Goal: Information Seeking & Learning: Learn about a topic

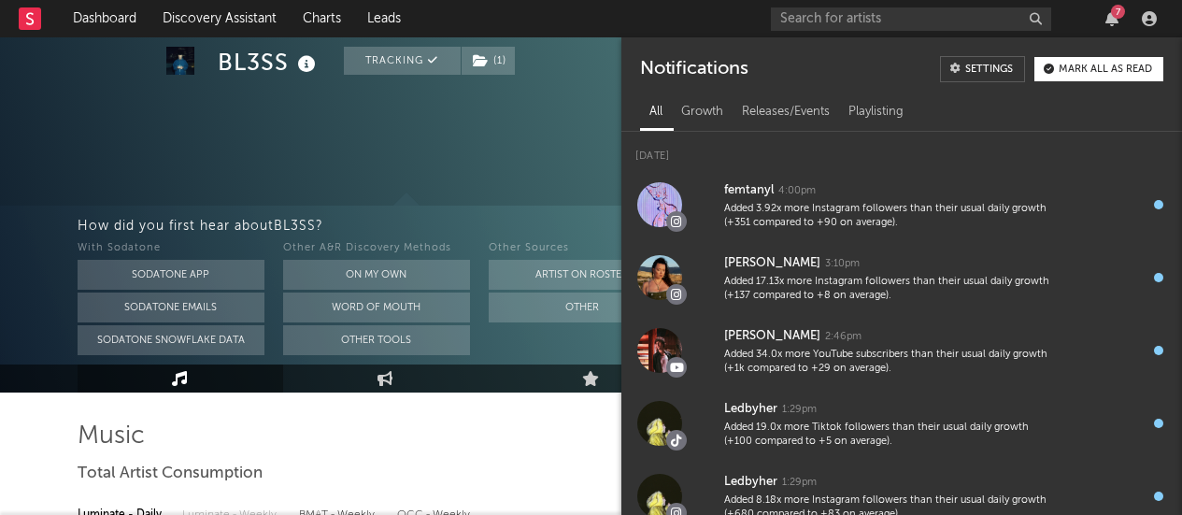
select select "6m"
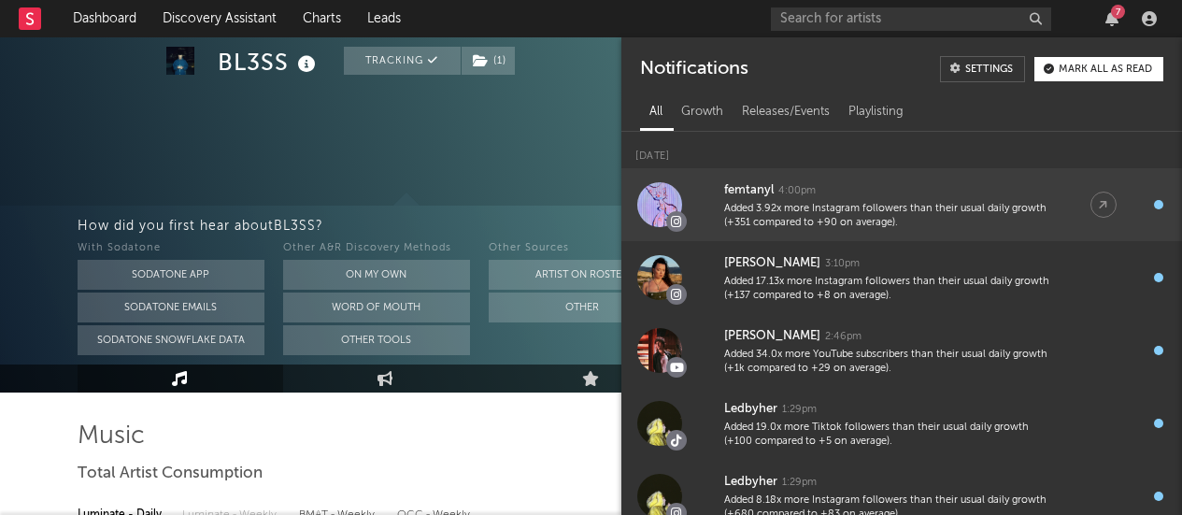
scroll to position [727, 0]
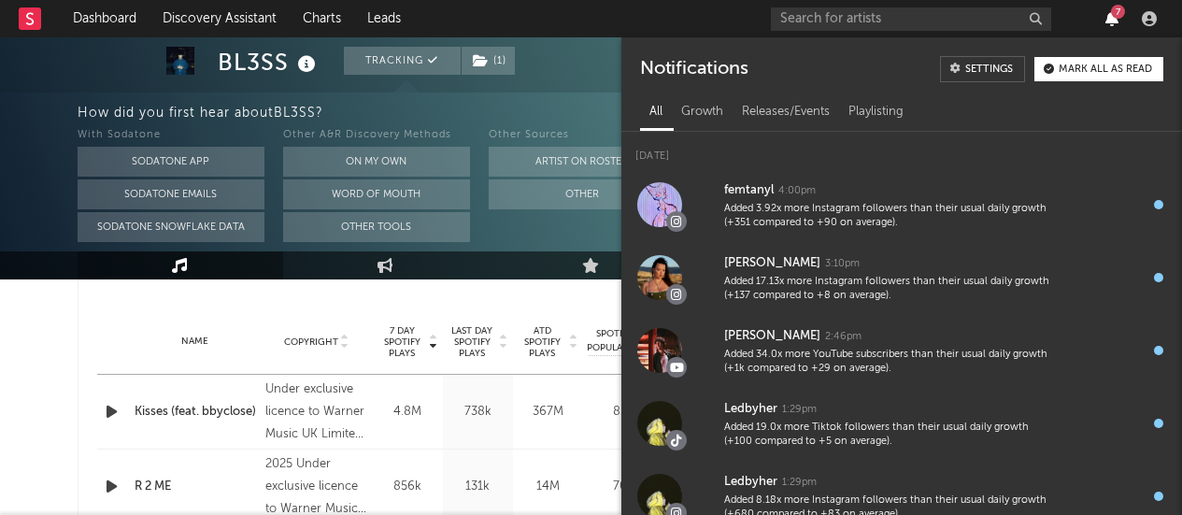
click at [1109, 19] on icon "button" at bounding box center [1112, 18] width 13 height 15
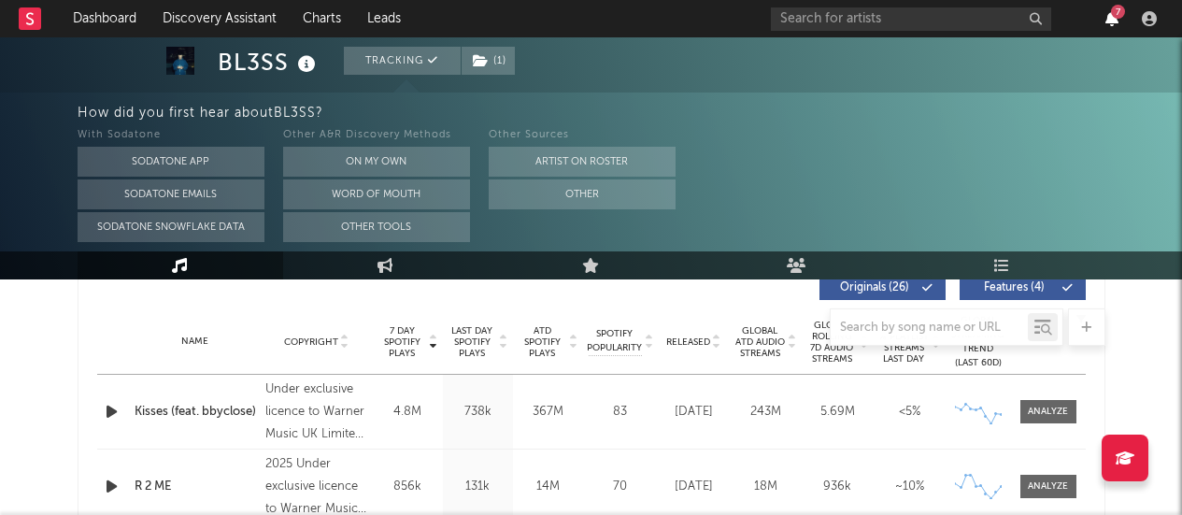
click at [1112, 22] on icon "button" at bounding box center [1112, 18] width 13 height 15
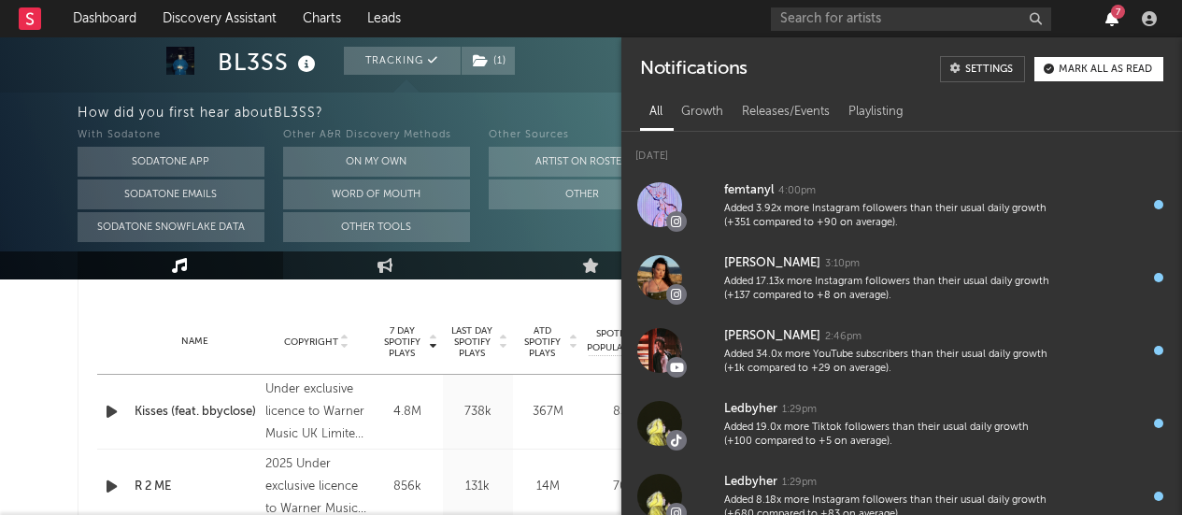
click at [1112, 22] on icon "button" at bounding box center [1112, 18] width 13 height 15
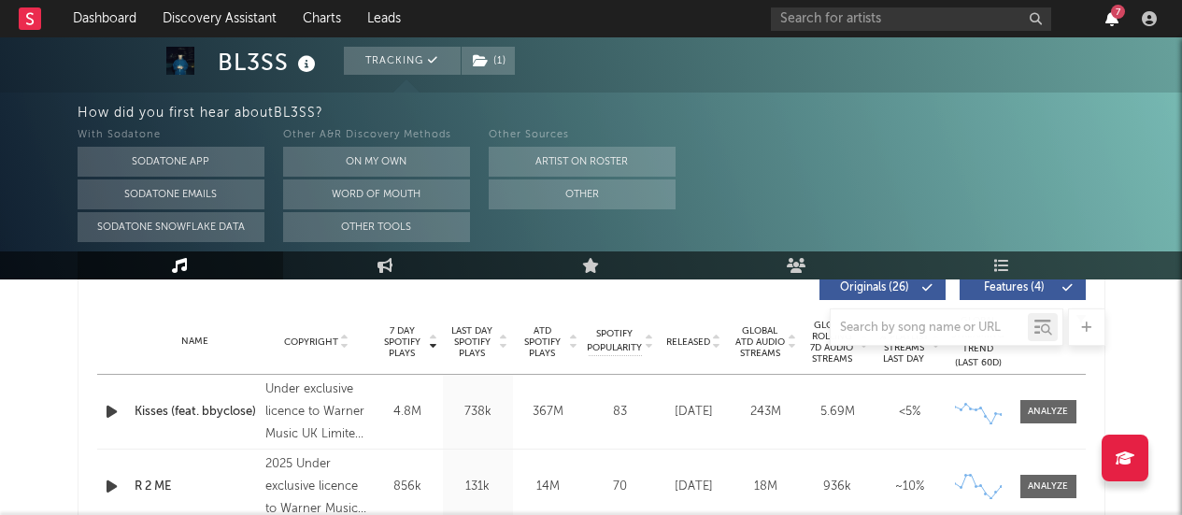
click at [1107, 21] on icon "button" at bounding box center [1112, 18] width 13 height 15
click at [552, 93] on div "How did you first hear about BL3SS ? With Sodatone Sodatone App Sodatone Emails…" at bounding box center [631, 172] width 1106 height 159
click at [1111, 26] on icon "button" at bounding box center [1112, 18] width 13 height 15
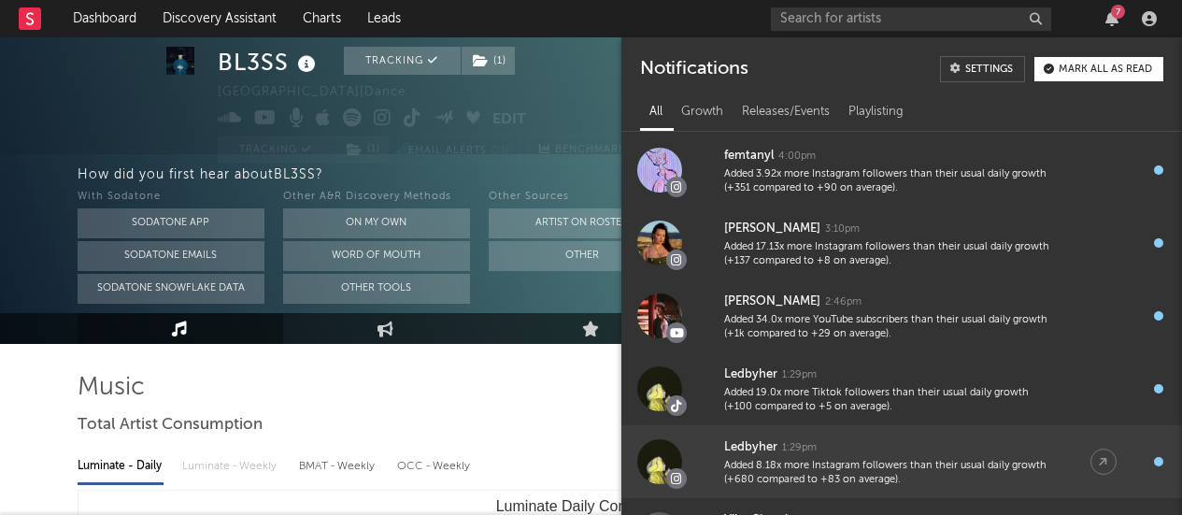
scroll to position [0, 0]
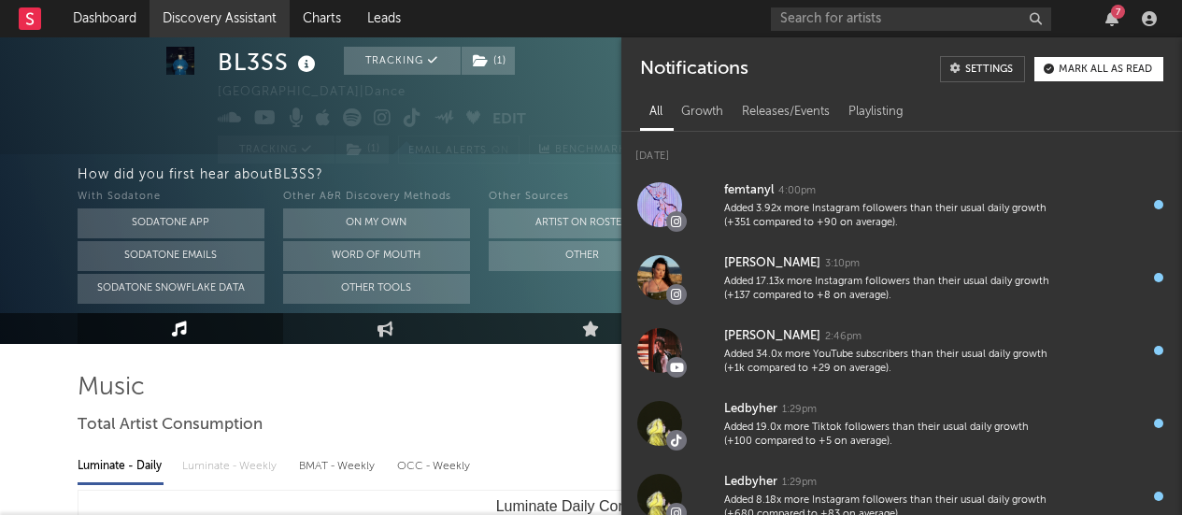
click at [224, 23] on link "Discovery Assistant" at bounding box center [220, 18] width 140 height 37
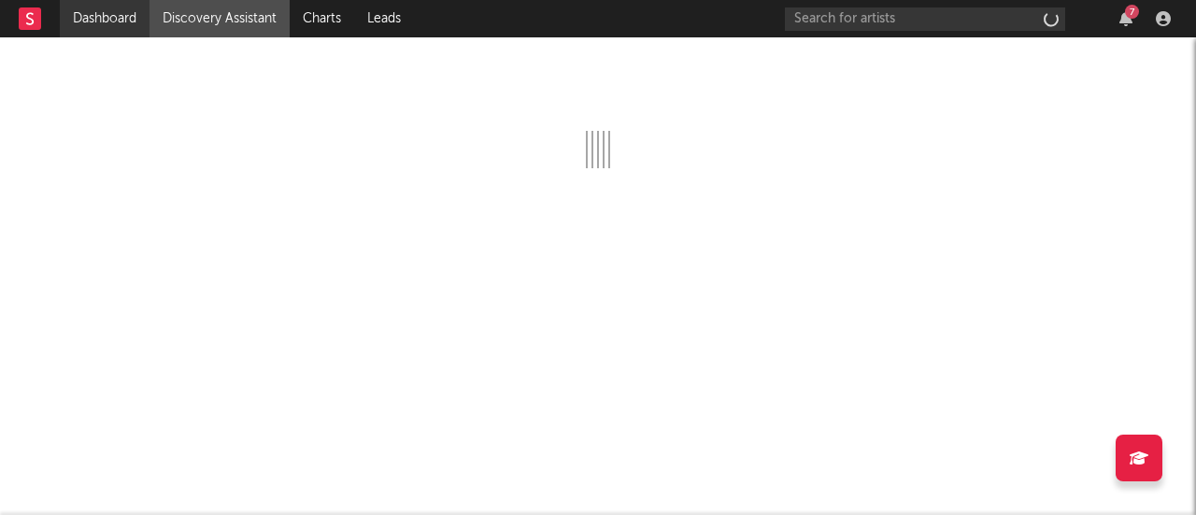
click at [120, 27] on link "Dashboard" at bounding box center [105, 18] width 90 height 37
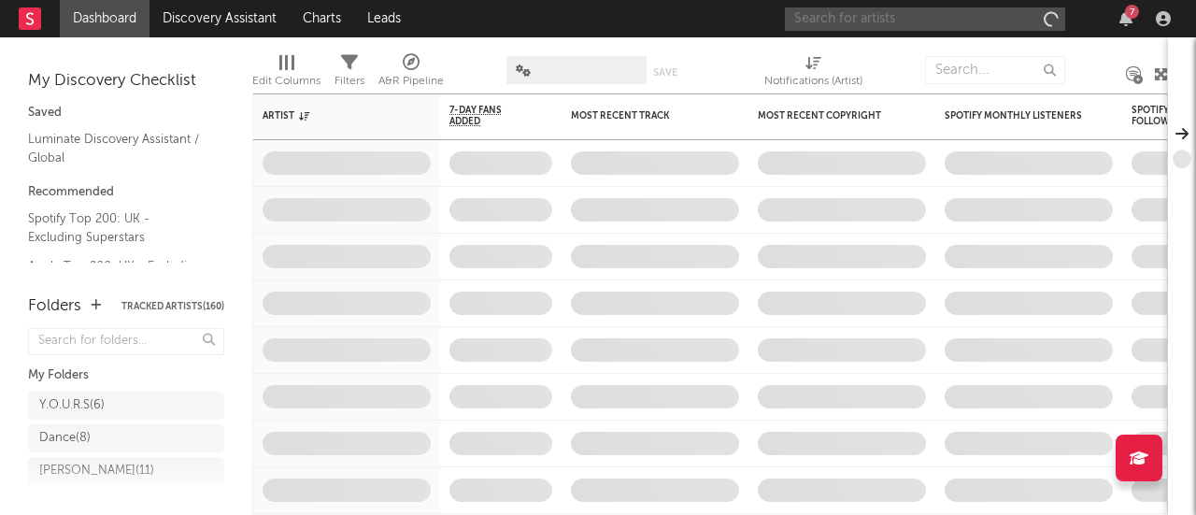
click at [885, 17] on input "text" at bounding box center [925, 18] width 280 height 23
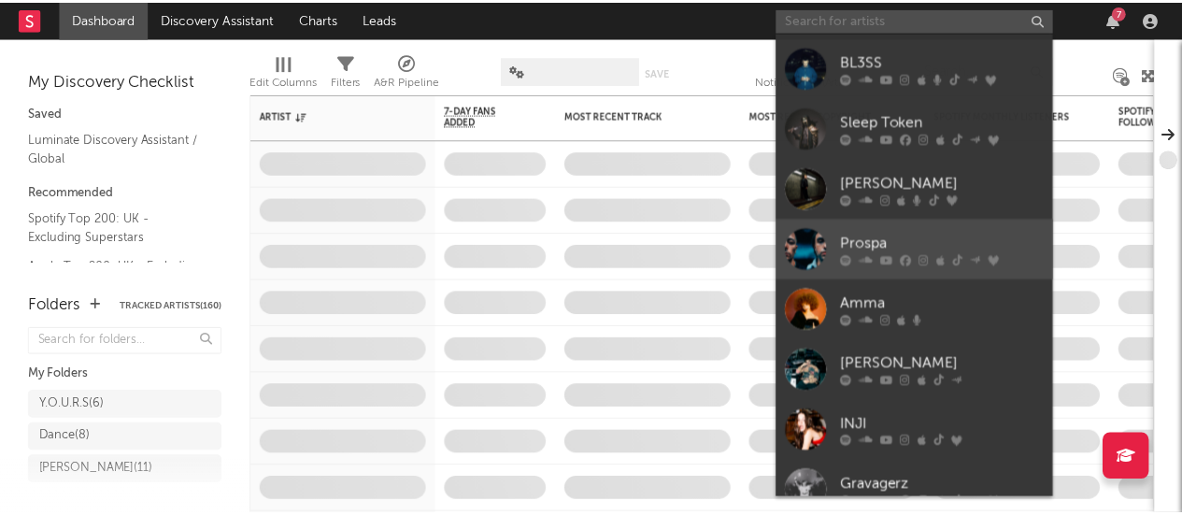
scroll to position [28, 0]
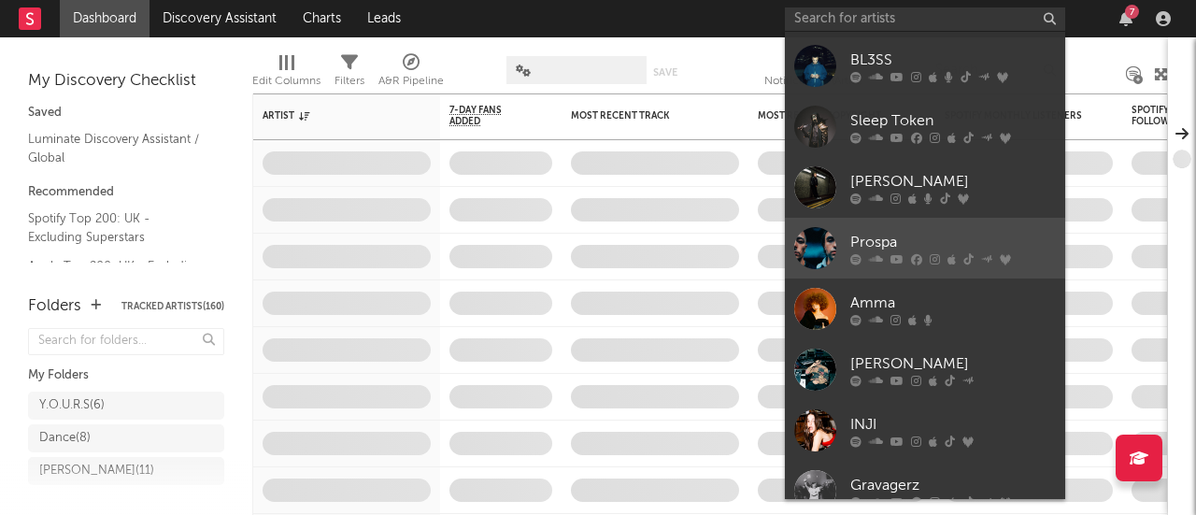
click at [897, 231] on div "Prospa" at bounding box center [953, 242] width 206 height 22
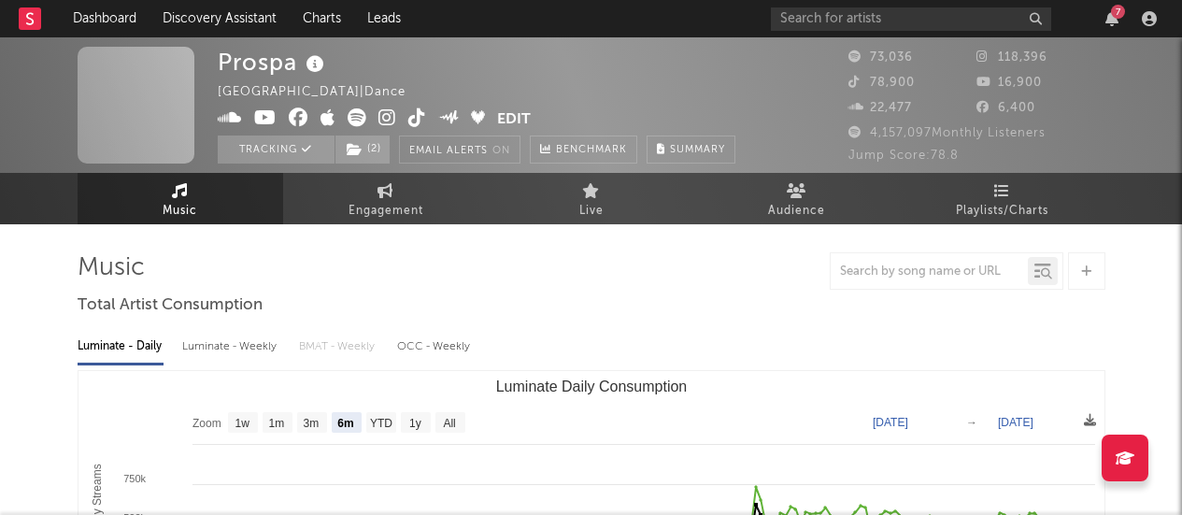
select select "6m"
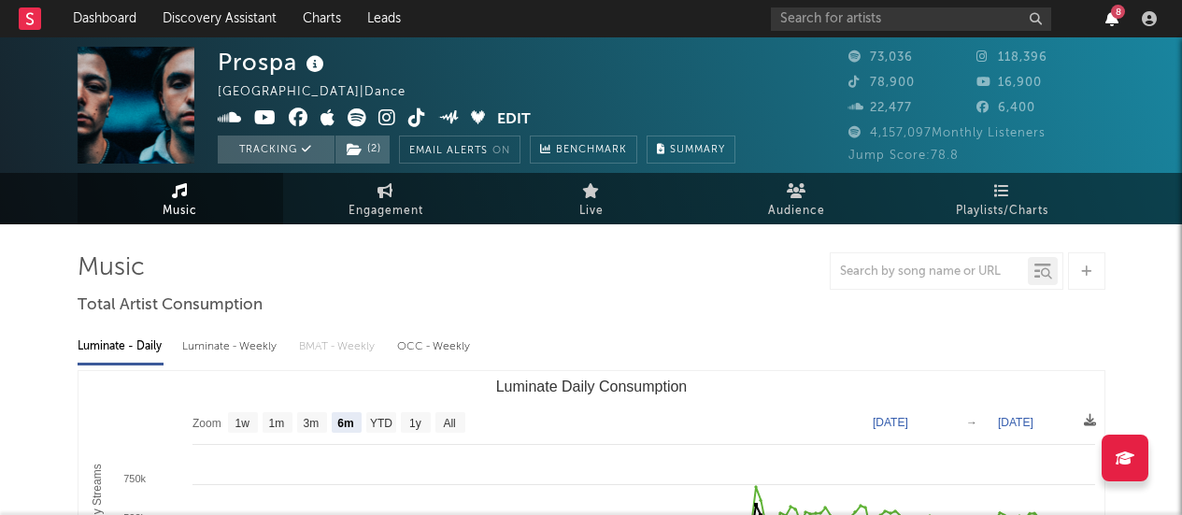
click at [1107, 13] on icon "button" at bounding box center [1112, 18] width 13 height 15
